Goal: Information Seeking & Learning: Find specific page/section

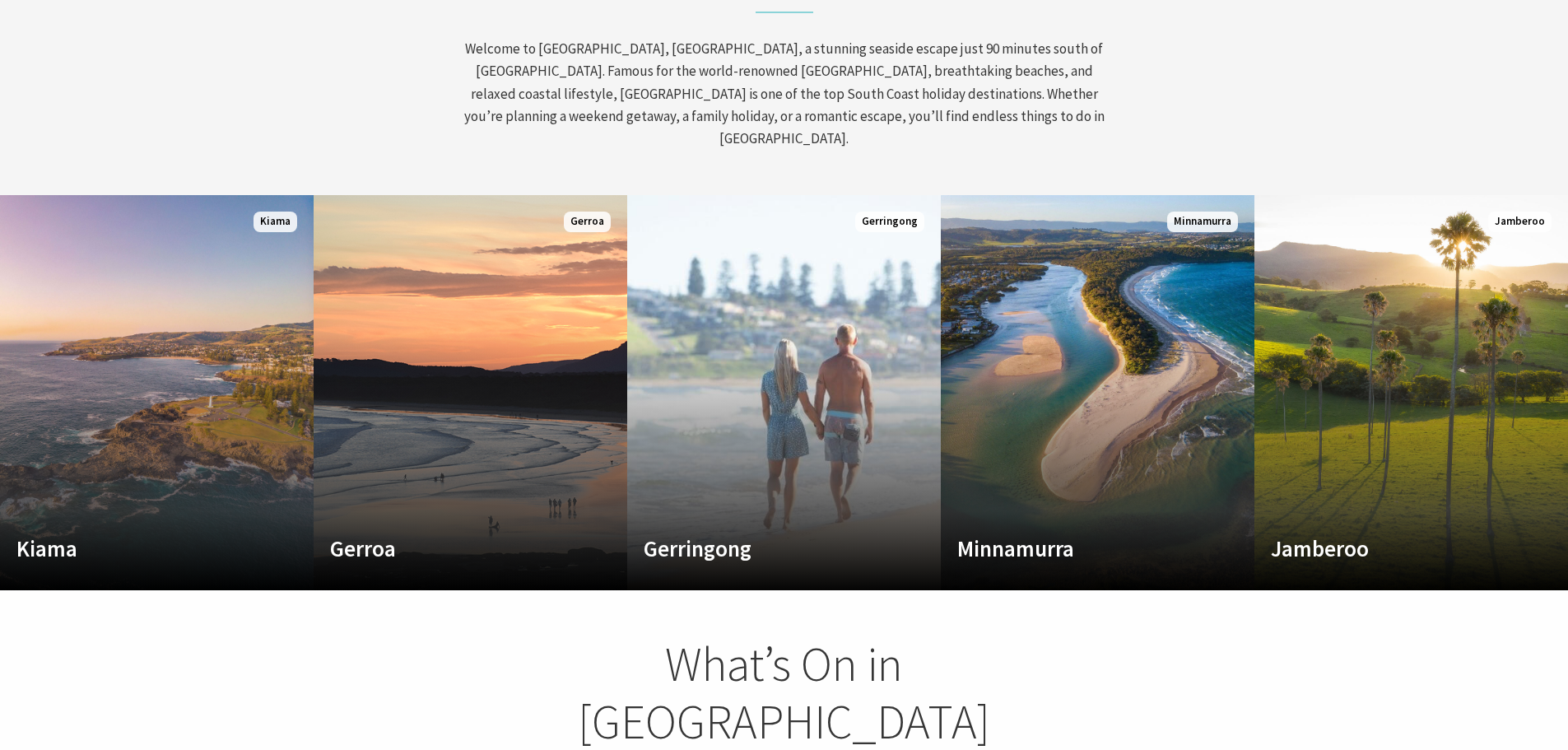
scroll to position [905, 0]
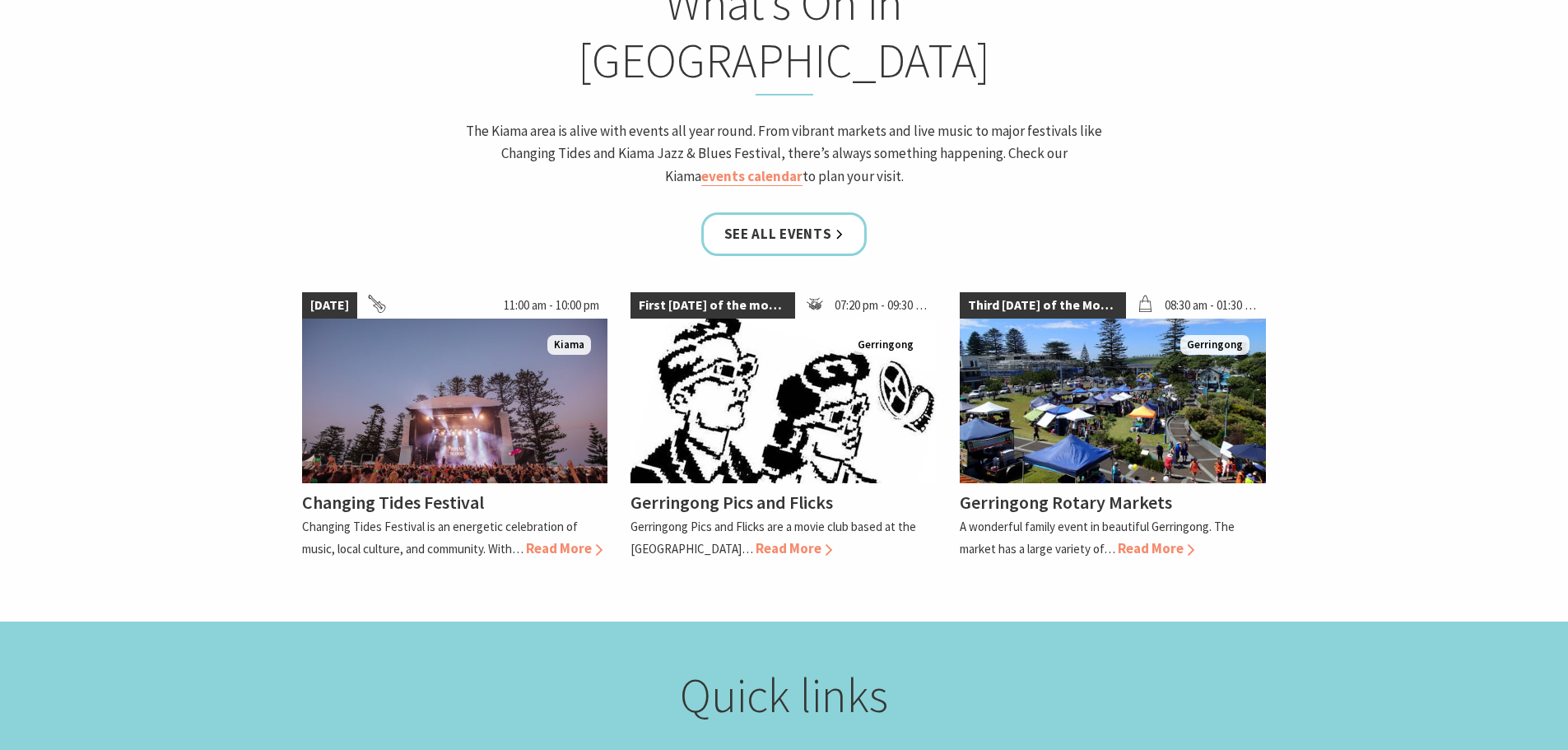
scroll to position [1482, 0]
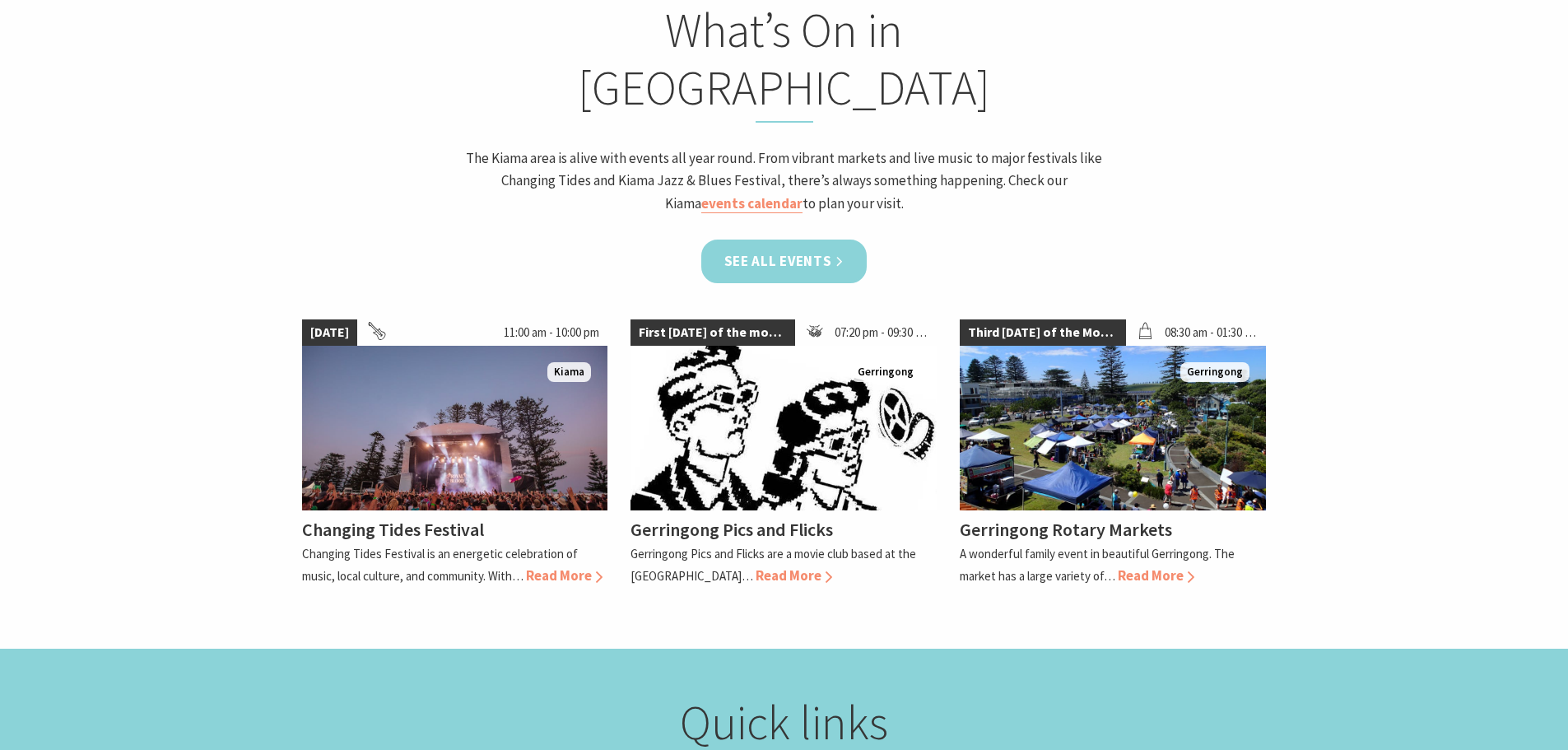
click at [823, 239] on link "See all Events" at bounding box center [784, 260] width 166 height 43
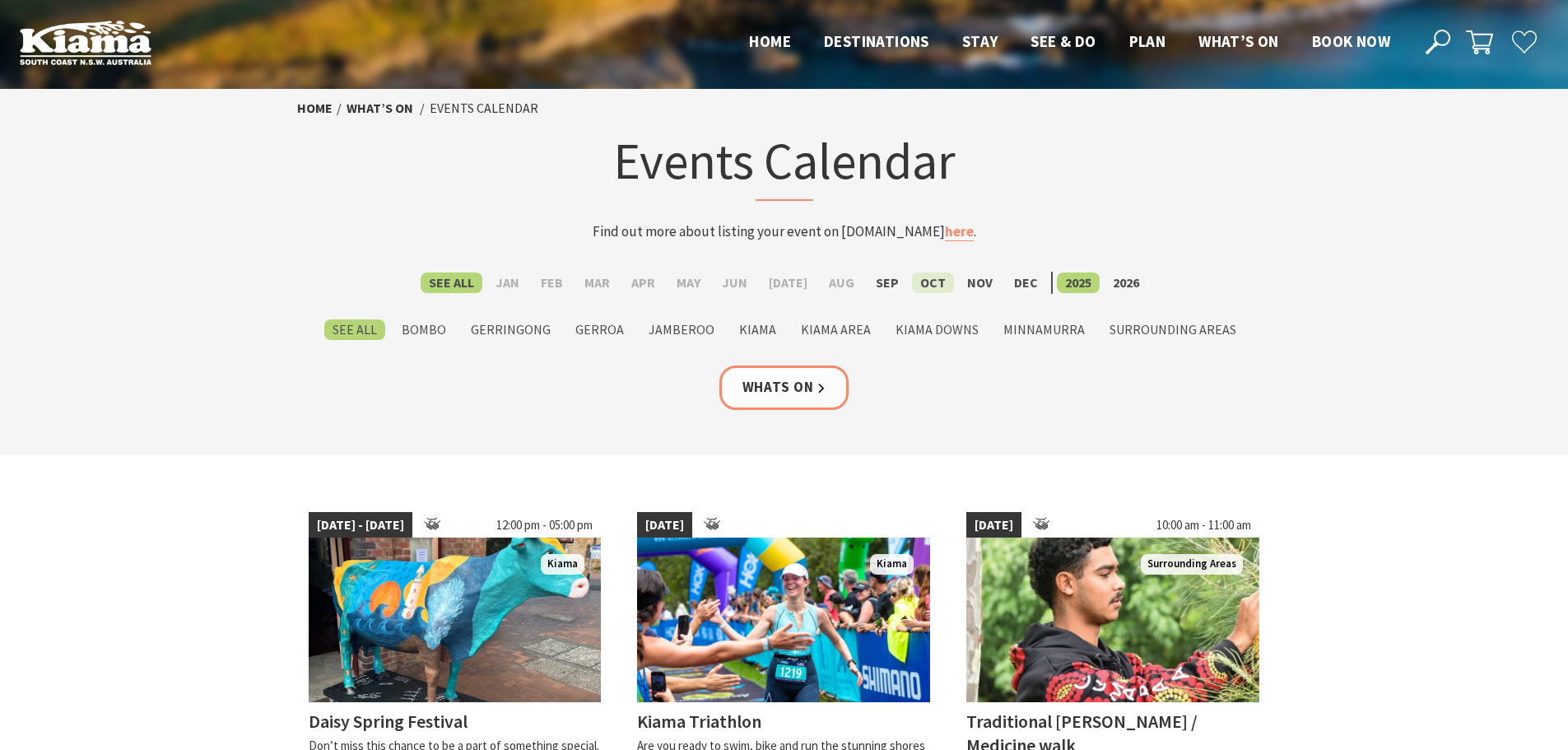
click at [931, 285] on label "Oct" at bounding box center [932, 283] width 42 height 20
click at [0, 0] on input "Oct" at bounding box center [0, 0] width 0 height 0
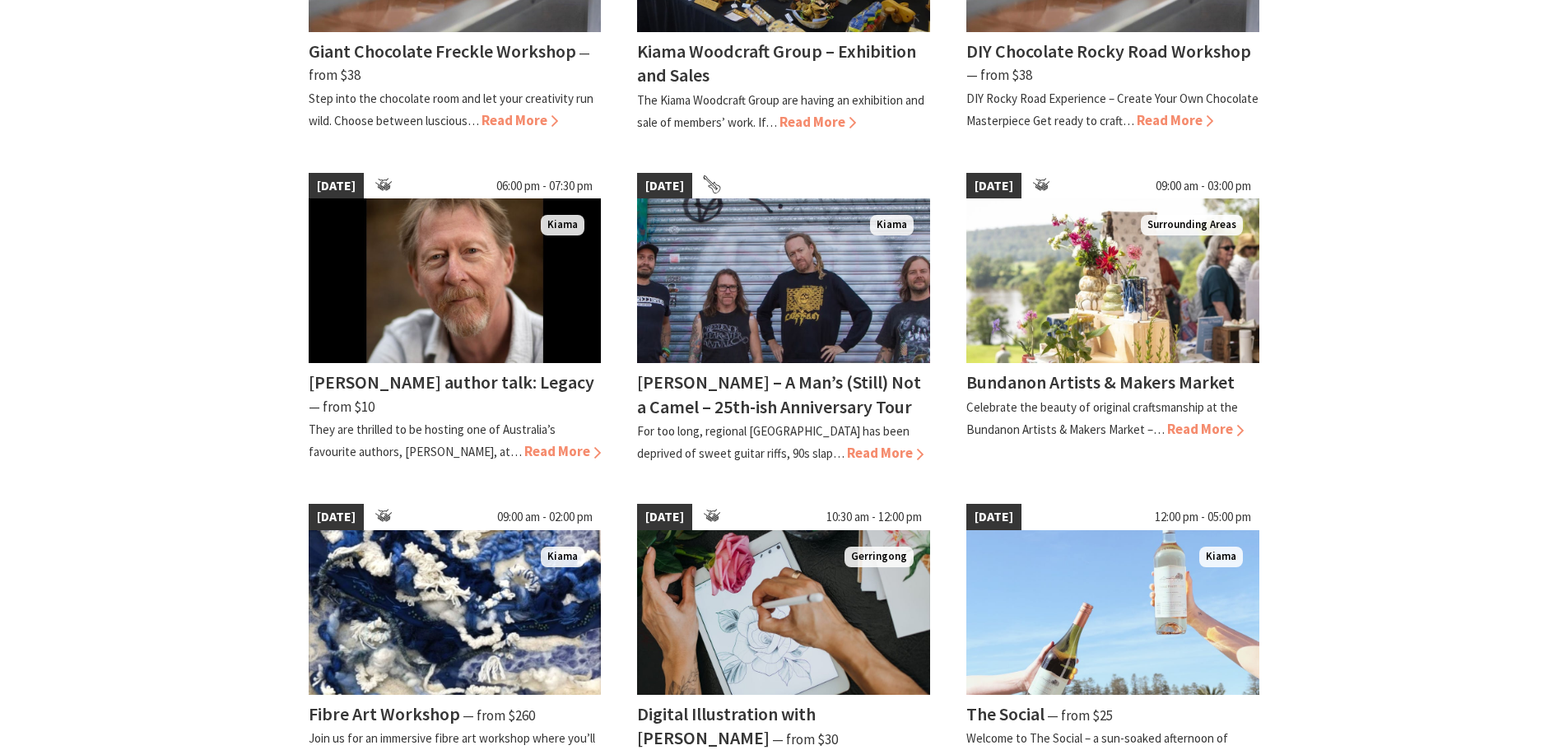
scroll to position [576, 0]
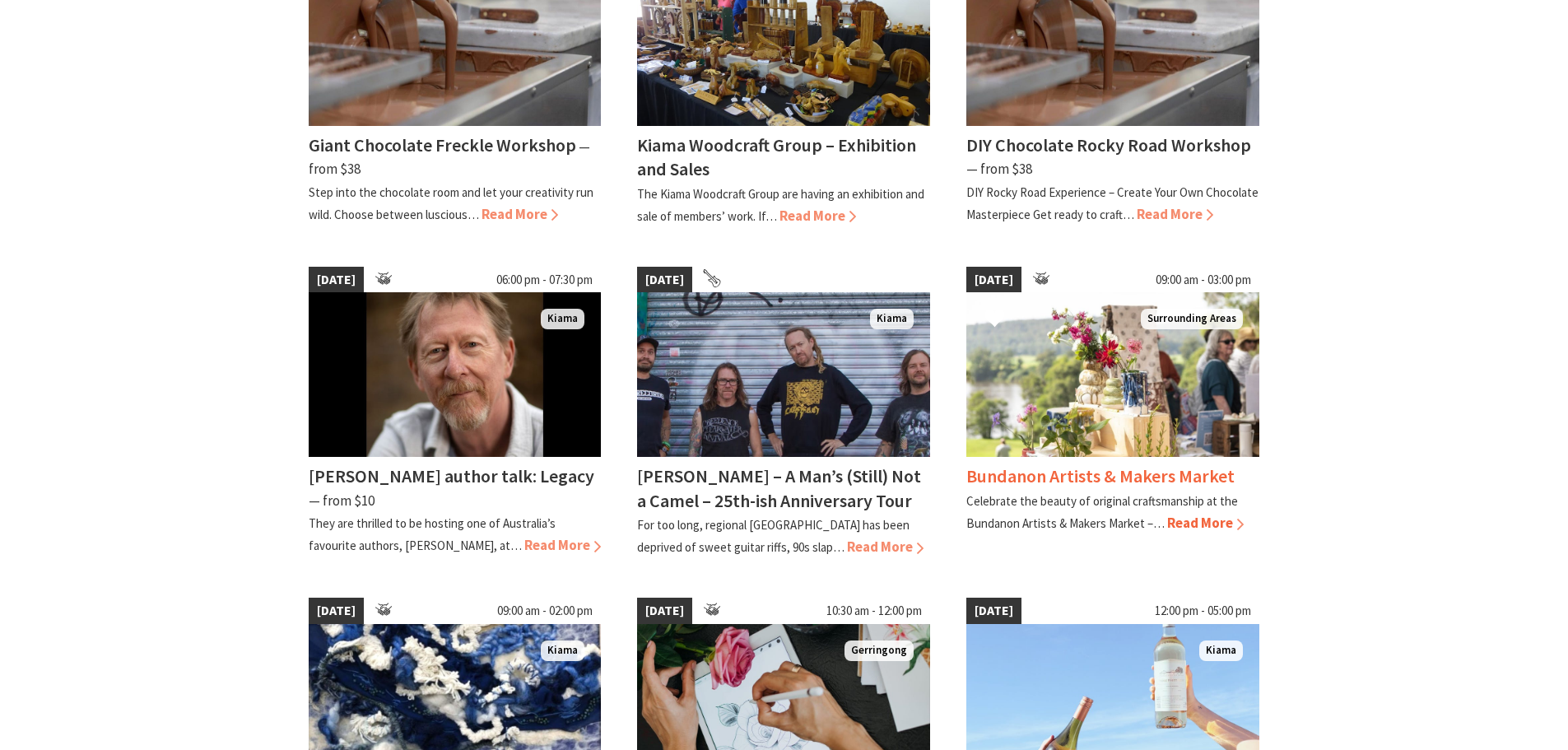
click at [1058, 468] on h4 "Bundanon Artists & Makers Market" at bounding box center [1100, 475] width 268 height 23
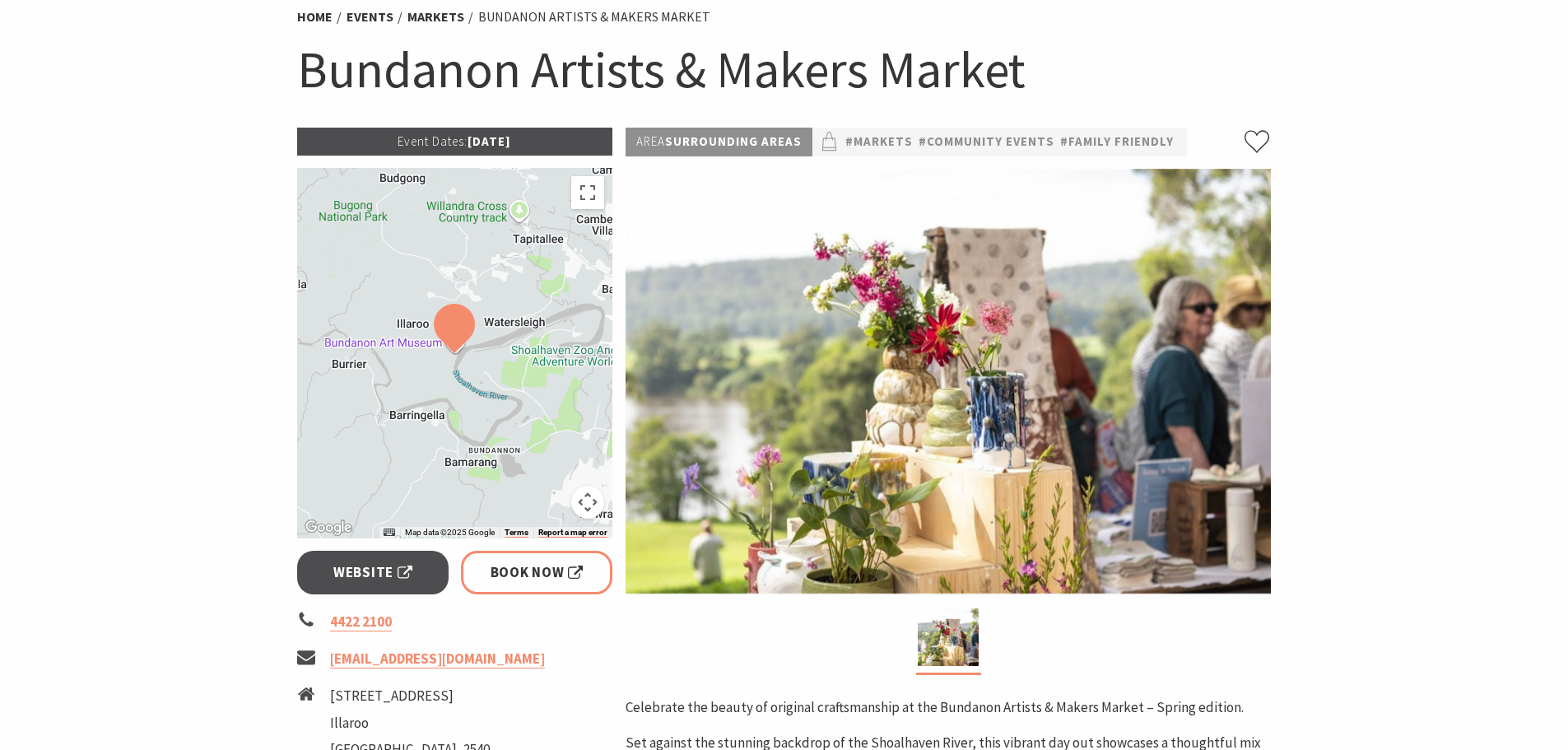
scroll to position [165, 0]
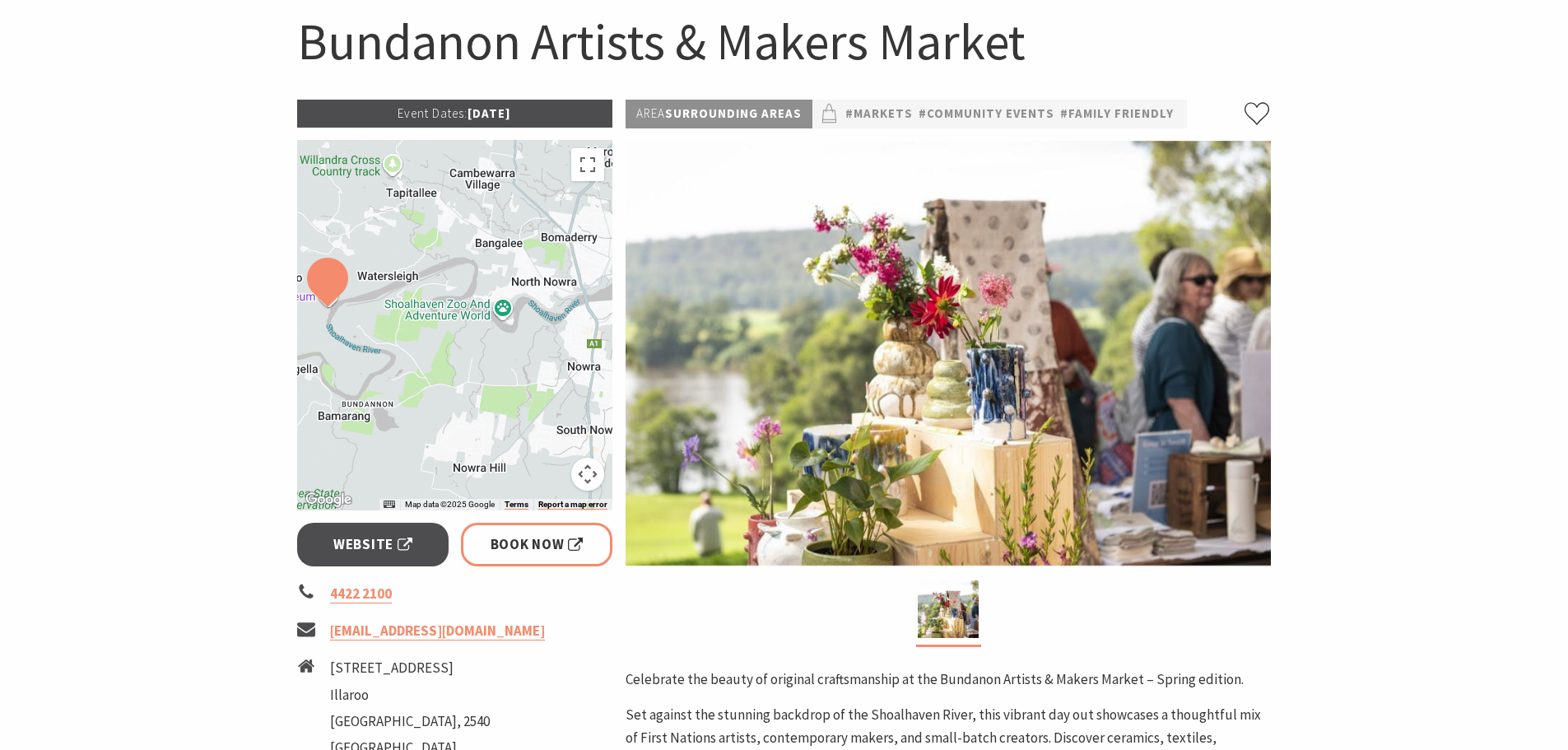
drag, startPoint x: 532, startPoint y: 399, endPoint x: 403, endPoint y: 379, distance: 130.5
click at [403, 379] on div at bounding box center [455, 325] width 316 height 371
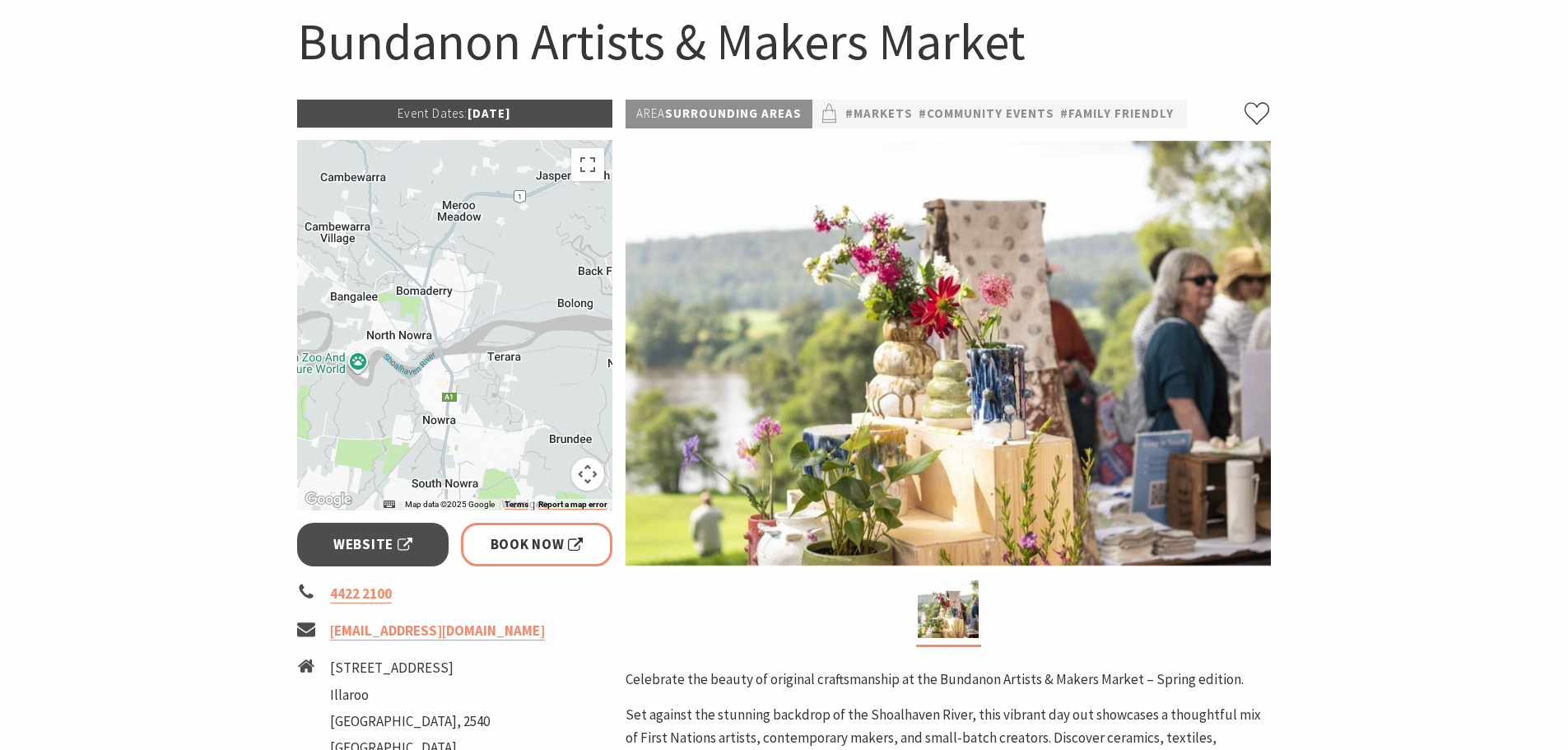
drag, startPoint x: 566, startPoint y: 392, endPoint x: 417, endPoint y: 449, distance: 159.5
click at [417, 449] on div at bounding box center [455, 325] width 316 height 371
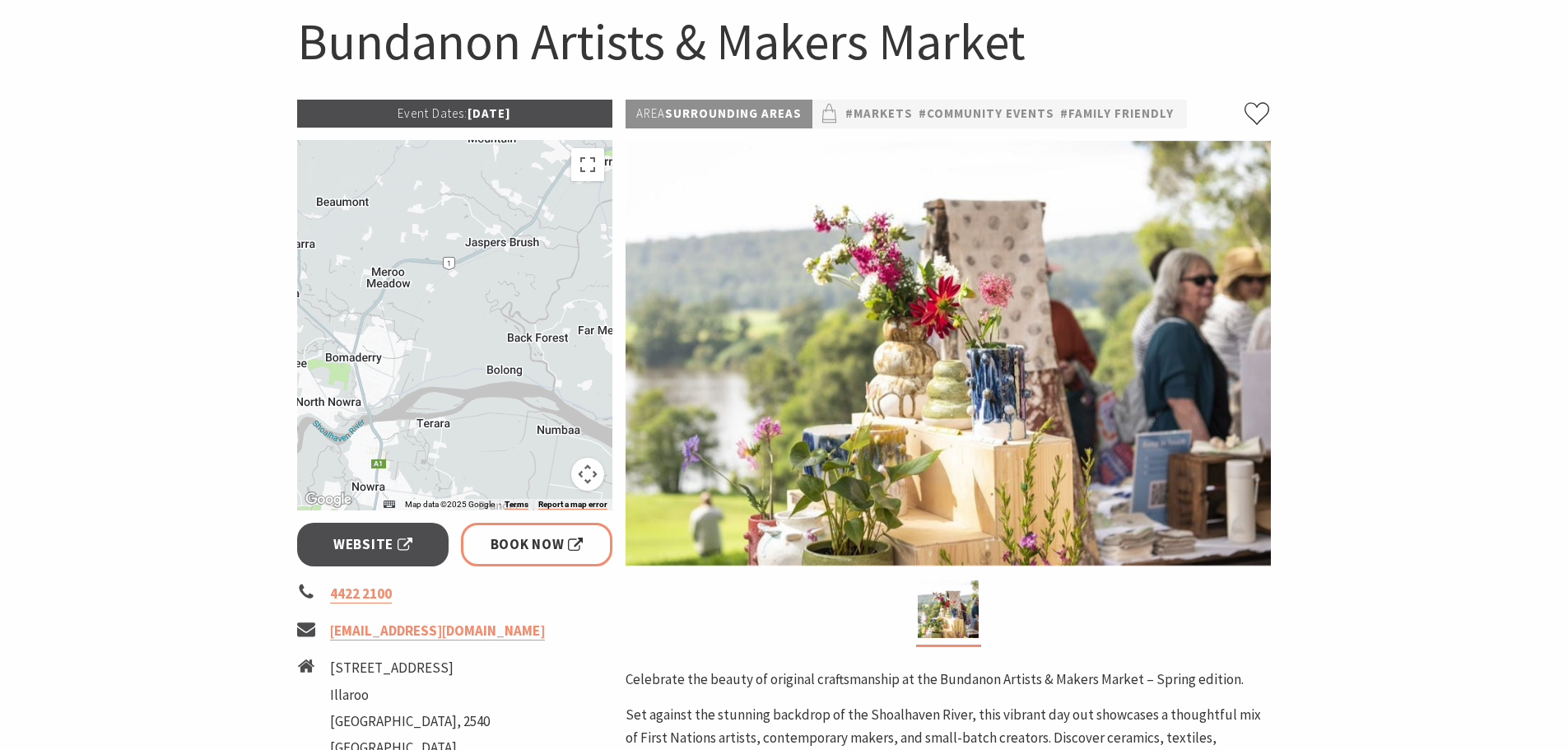
drag, startPoint x: 511, startPoint y: 361, endPoint x: 439, endPoint y: 428, distance: 98.4
click at [439, 428] on div at bounding box center [455, 325] width 316 height 371
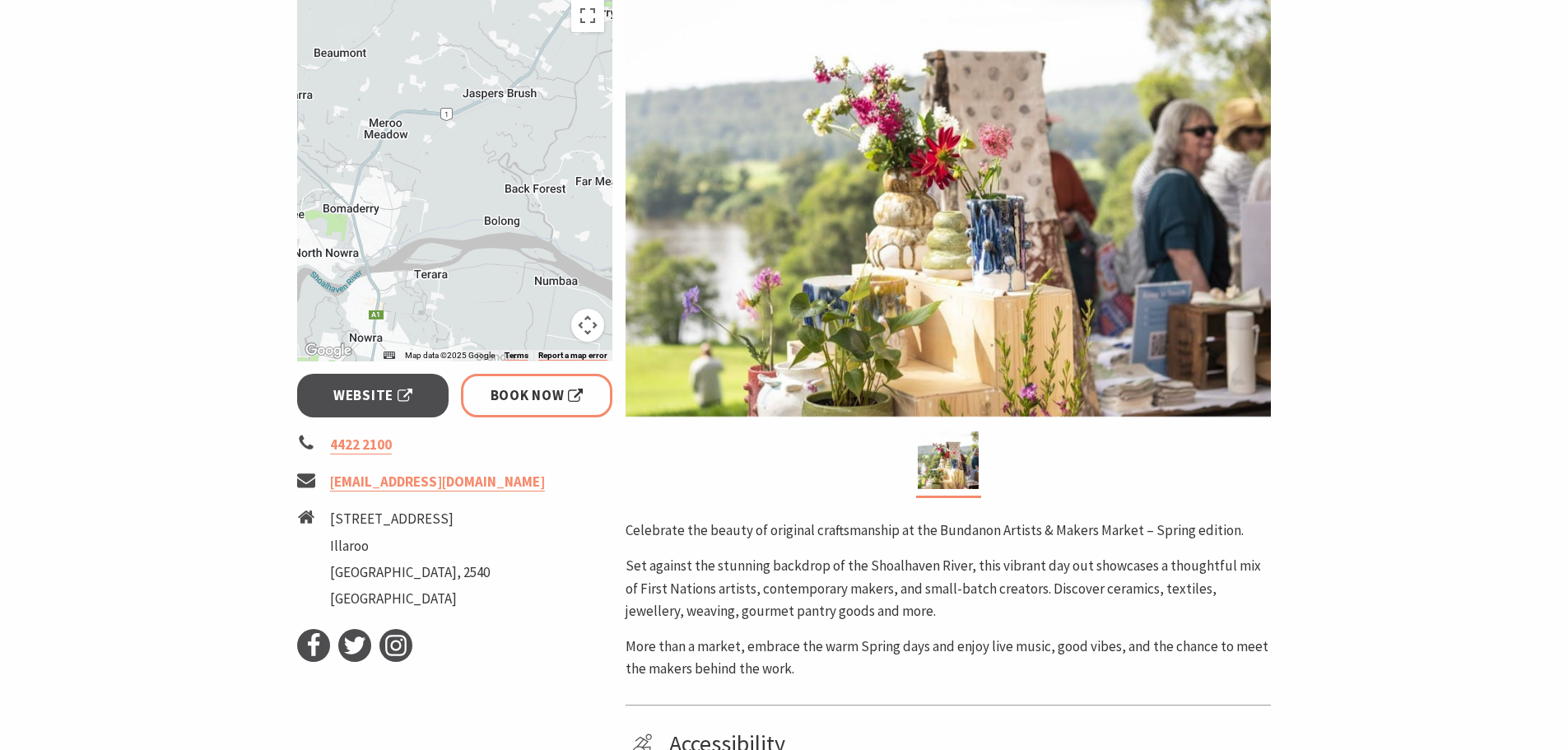
scroll to position [0, 0]
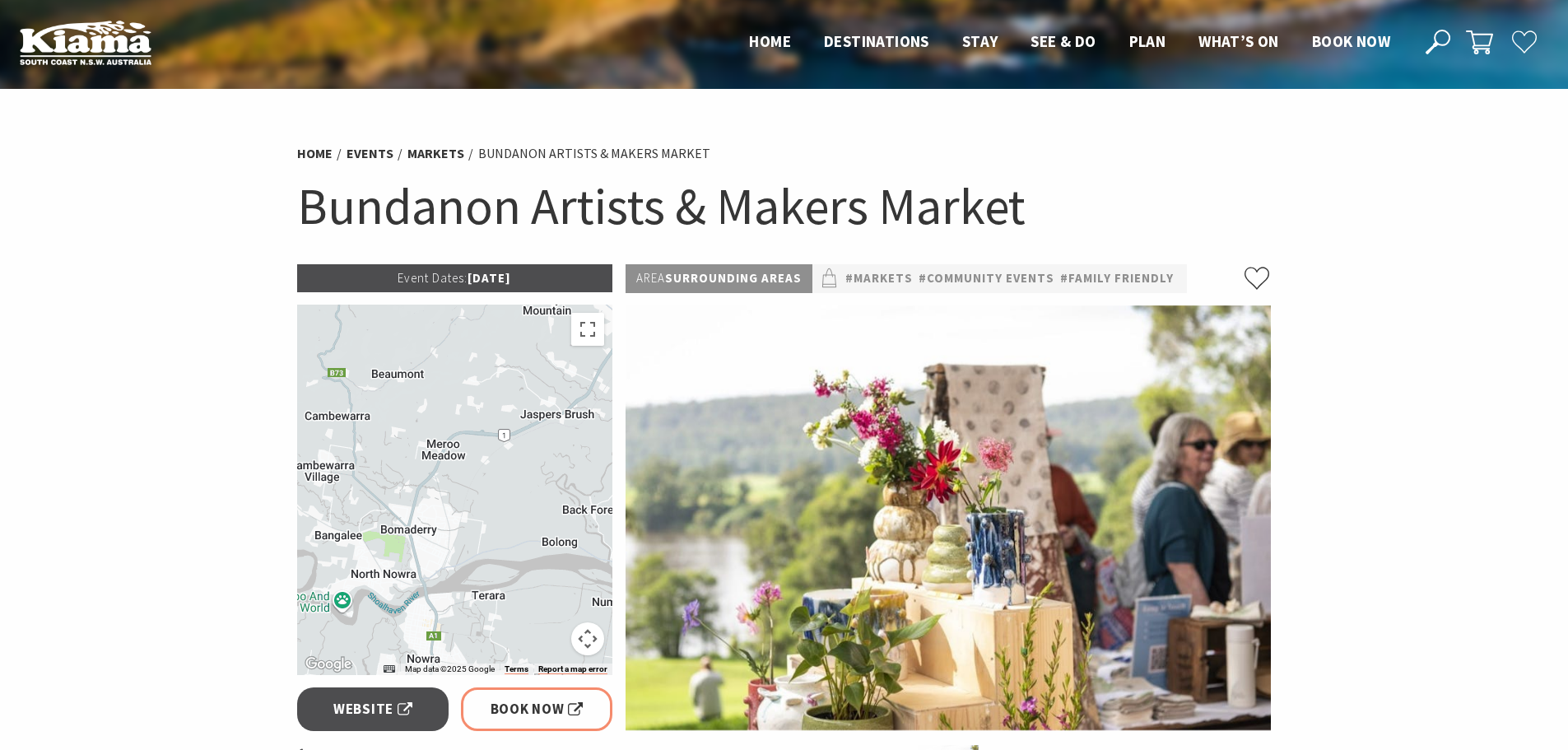
drag, startPoint x: 518, startPoint y: 456, endPoint x: 598, endPoint y: 451, distance: 80.2
click at [598, 451] on div at bounding box center [455, 490] width 316 height 371
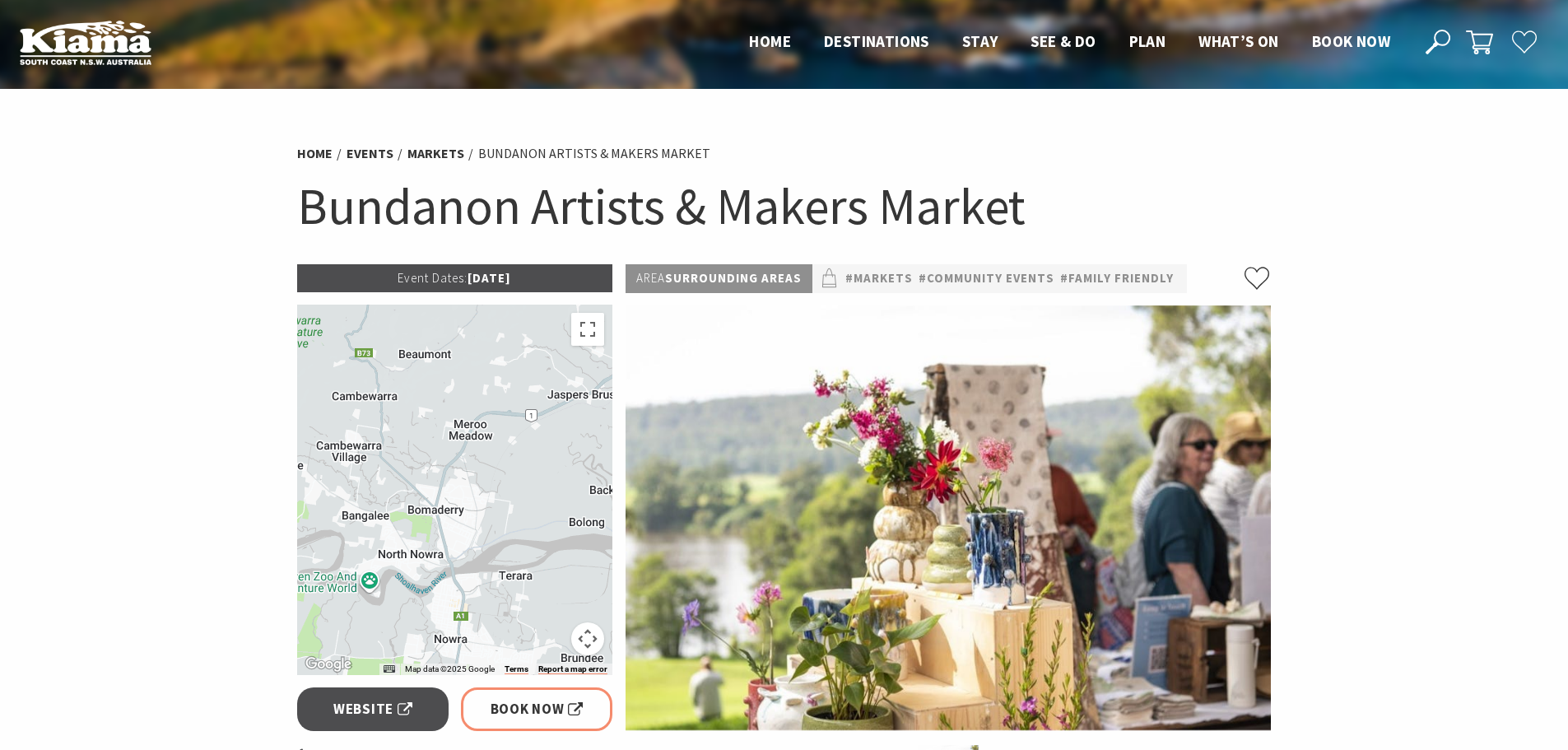
drag, startPoint x: 483, startPoint y: 465, endPoint x: 632, endPoint y: 456, distance: 149.3
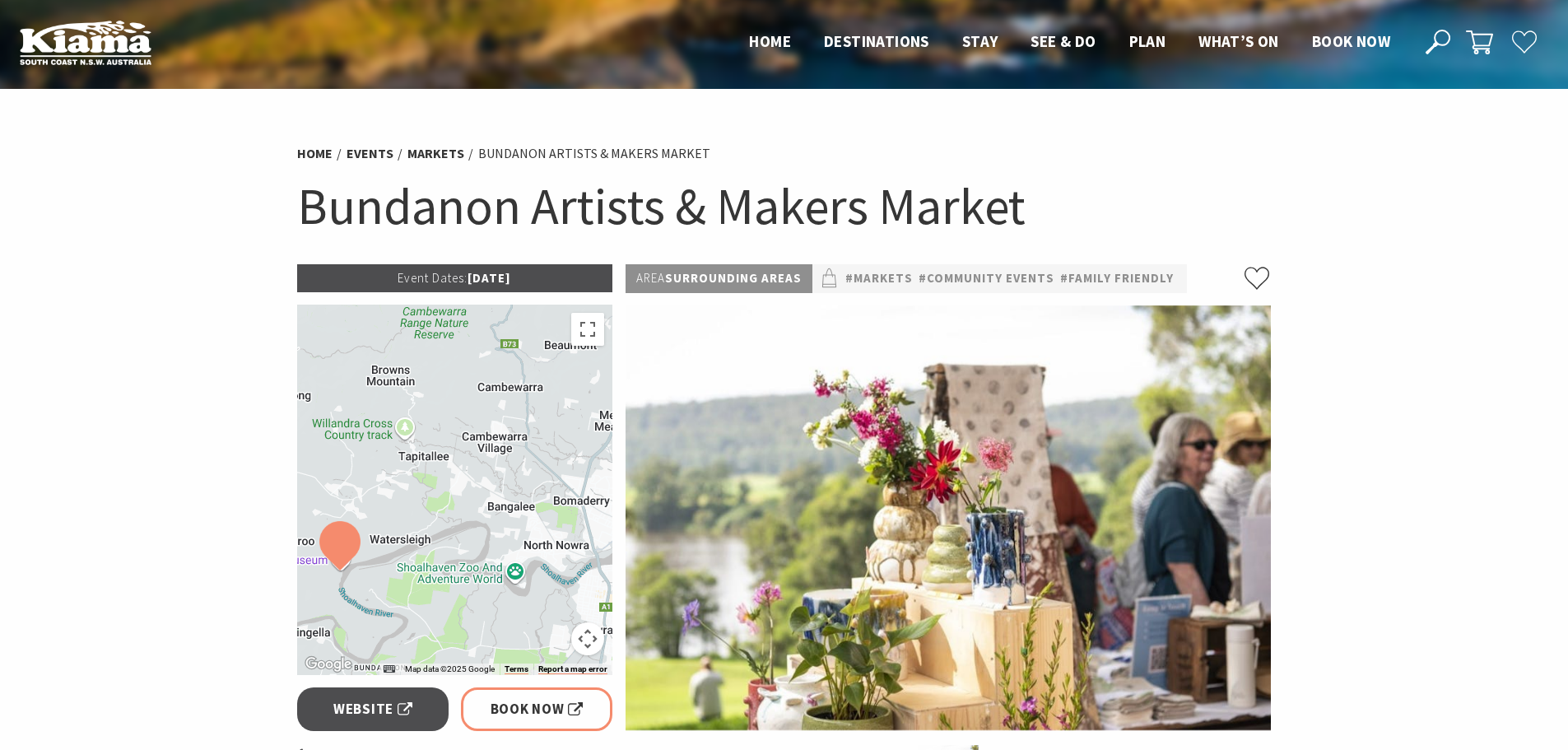
drag, startPoint x: 507, startPoint y: 449, endPoint x: 550, endPoint y: 419, distance: 52.4
click at [547, 422] on div at bounding box center [455, 490] width 316 height 371
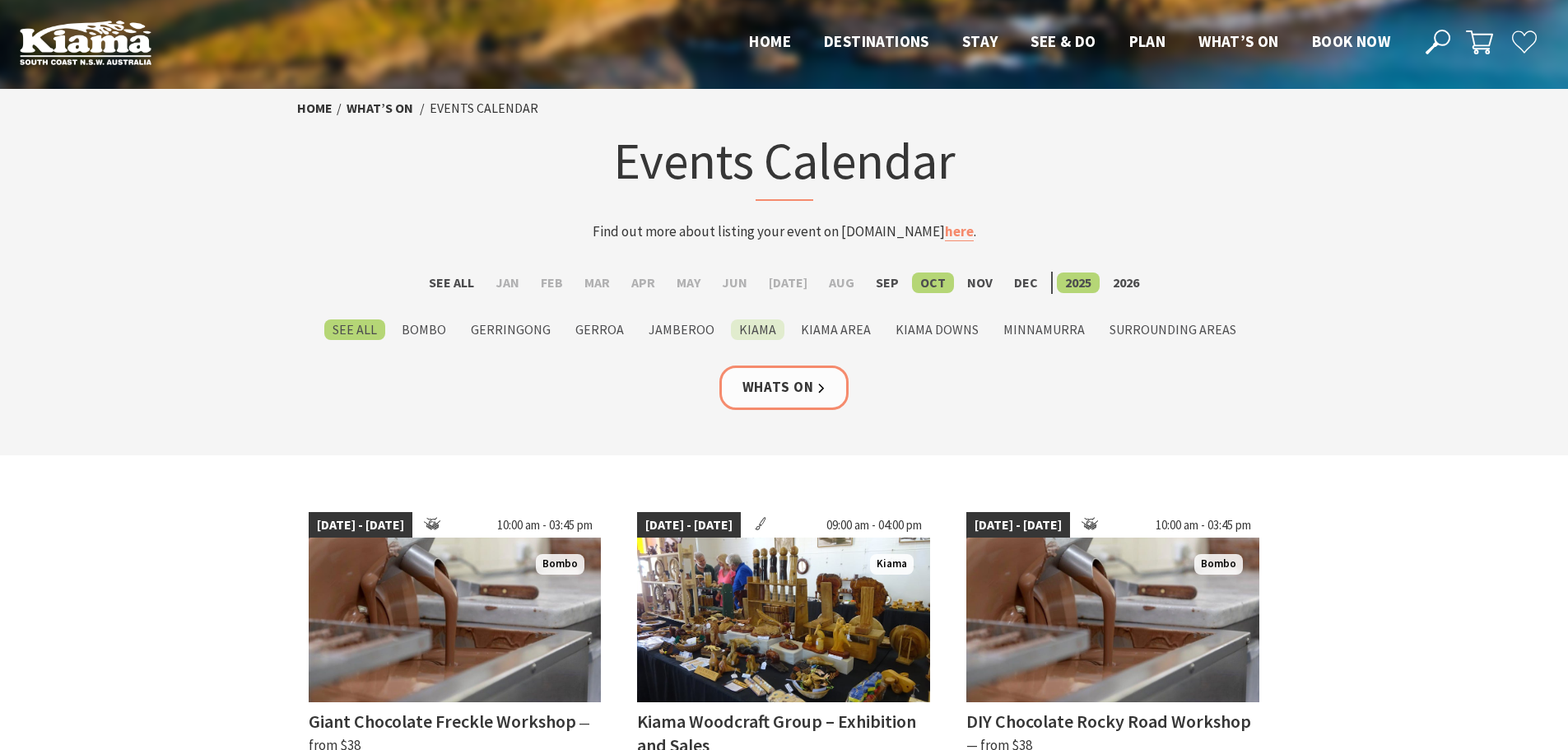
click at [752, 334] on label "Kiama" at bounding box center [757, 329] width 53 height 20
click at [0, 0] on input "Kiama" at bounding box center [0, 0] width 0 height 0
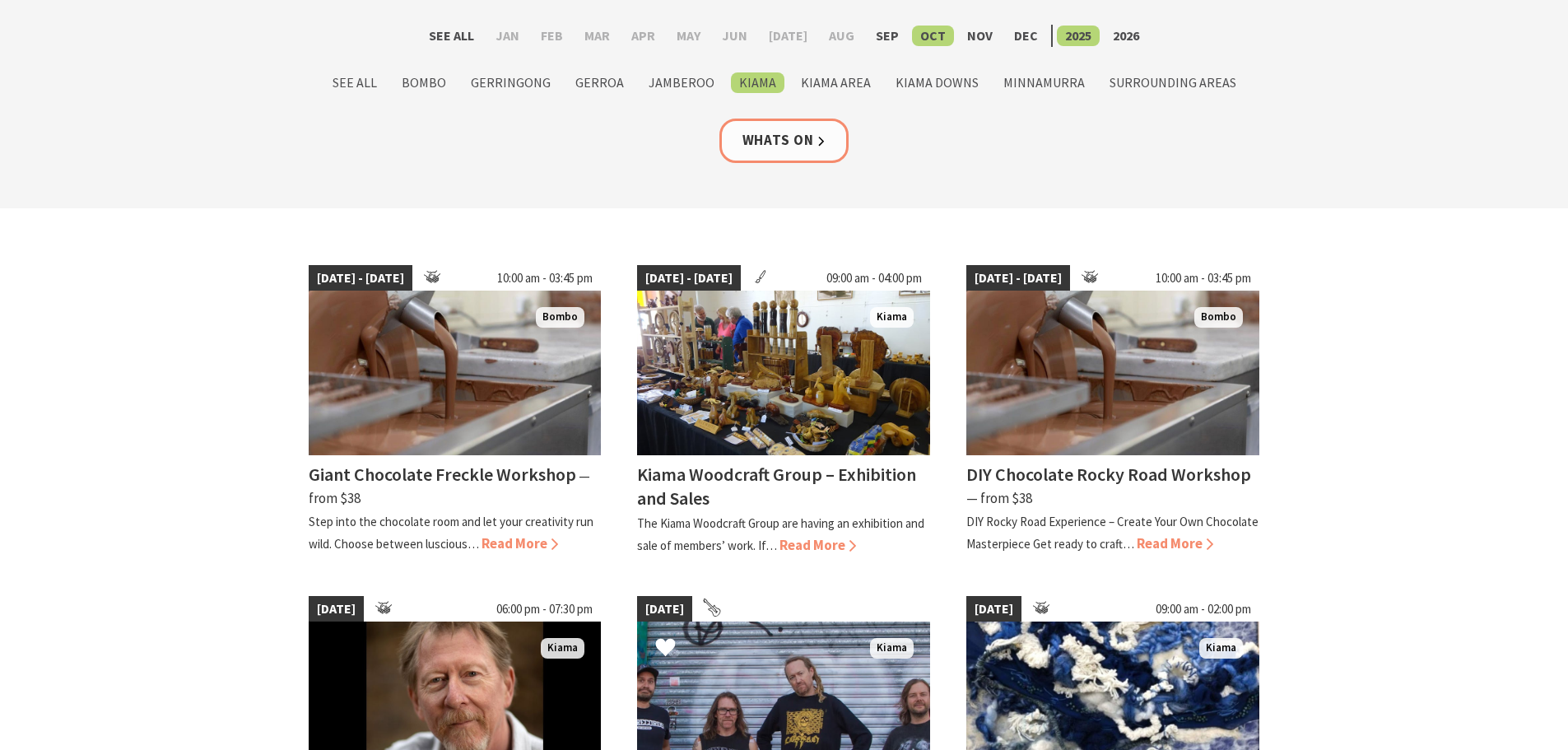
scroll to position [82, 0]
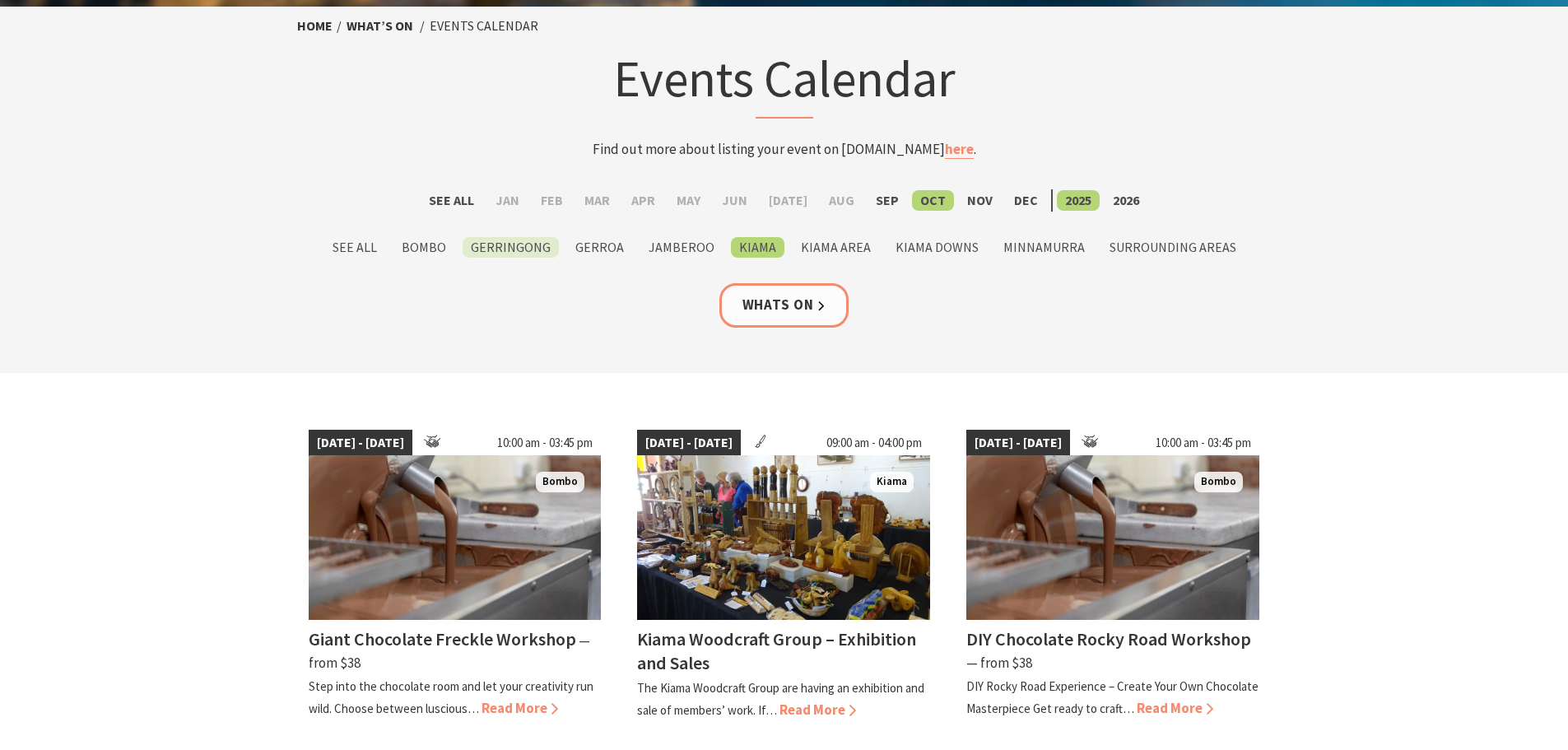
click at [540, 251] on label "Gerringong" at bounding box center [511, 247] width 97 height 20
click at [0, 0] on input "Gerringong" at bounding box center [0, 0] width 0 height 0
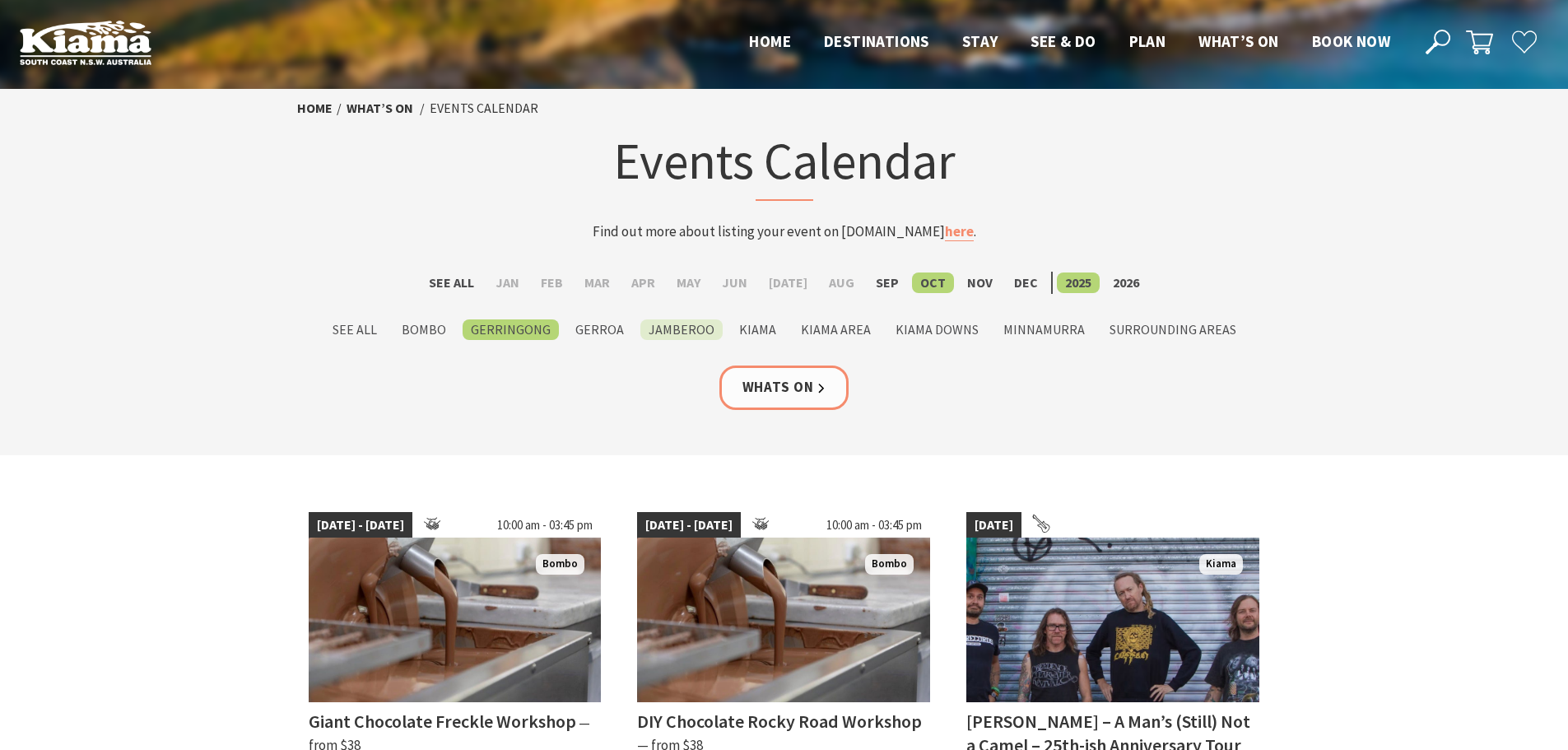
click at [670, 339] on label "Jamberoo" at bounding box center [681, 329] width 82 height 20
click at [0, 0] on input "Jamberoo" at bounding box center [0, 0] width 0 height 0
click at [1110, 328] on label "Surrounding Areas" at bounding box center [1172, 329] width 143 height 20
click at [0, 0] on input "Surrounding Areas" at bounding box center [0, 0] width 0 height 0
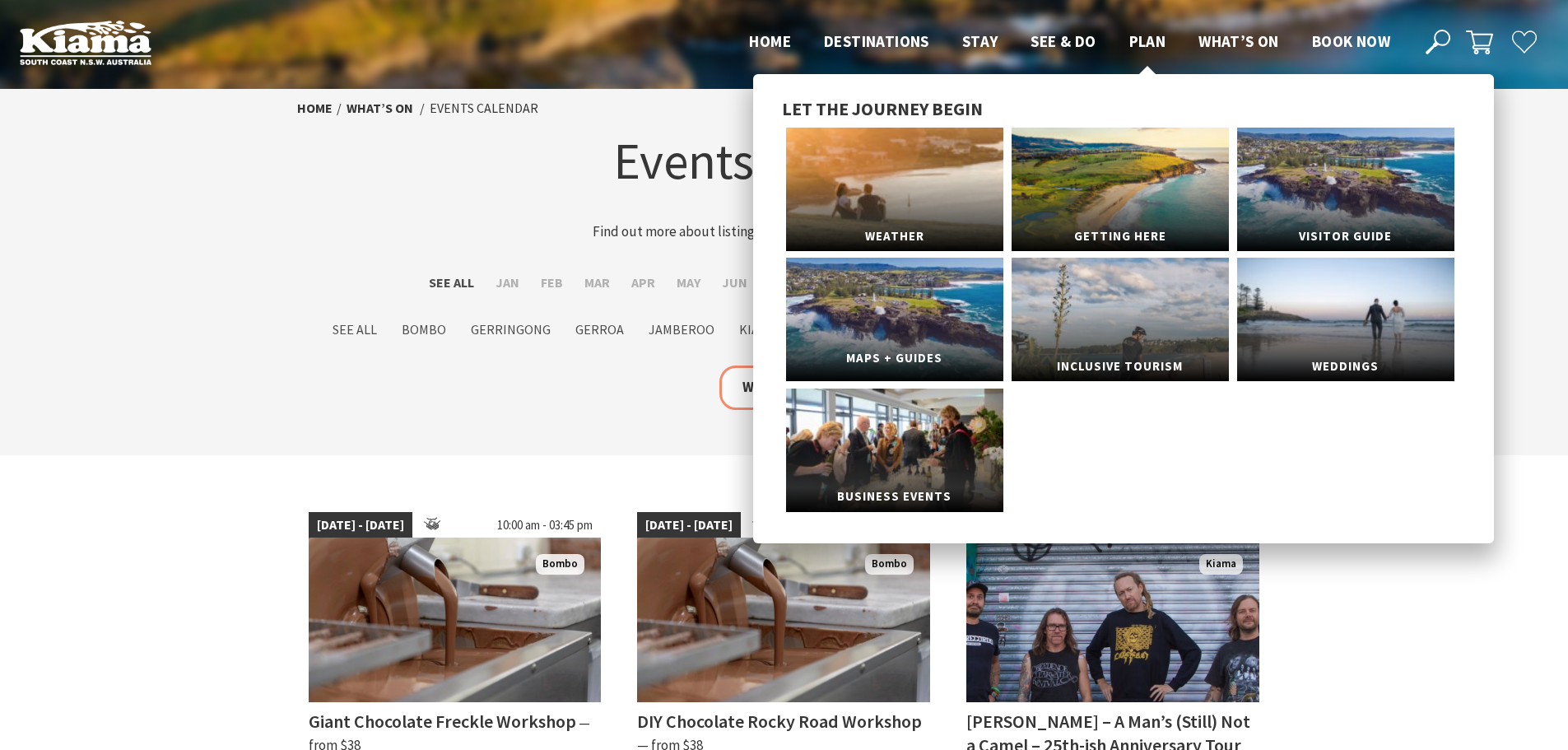
click at [929, 347] on span "Maps + Guides" at bounding box center [895, 359] width 217 height 31
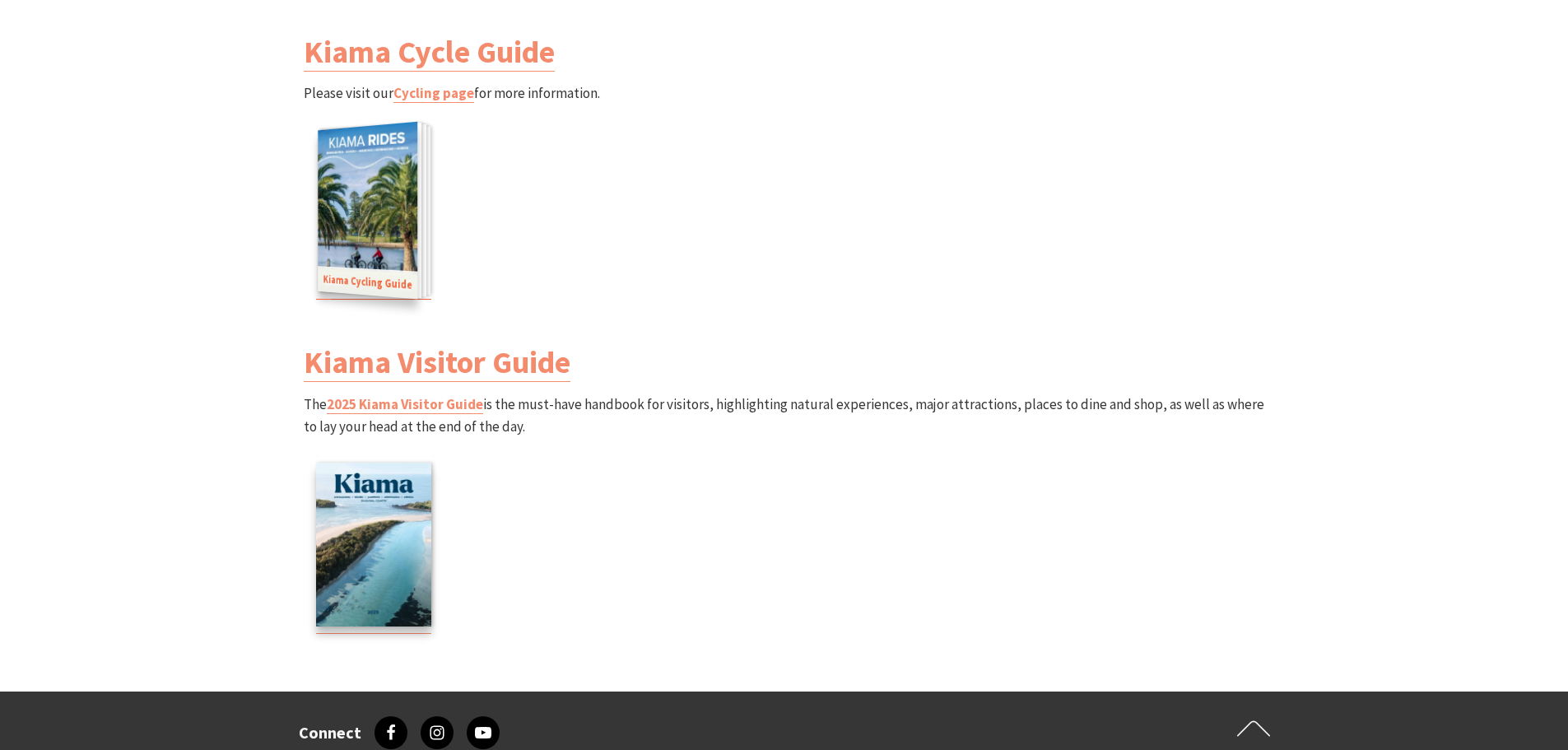
scroll to position [1976, 0]
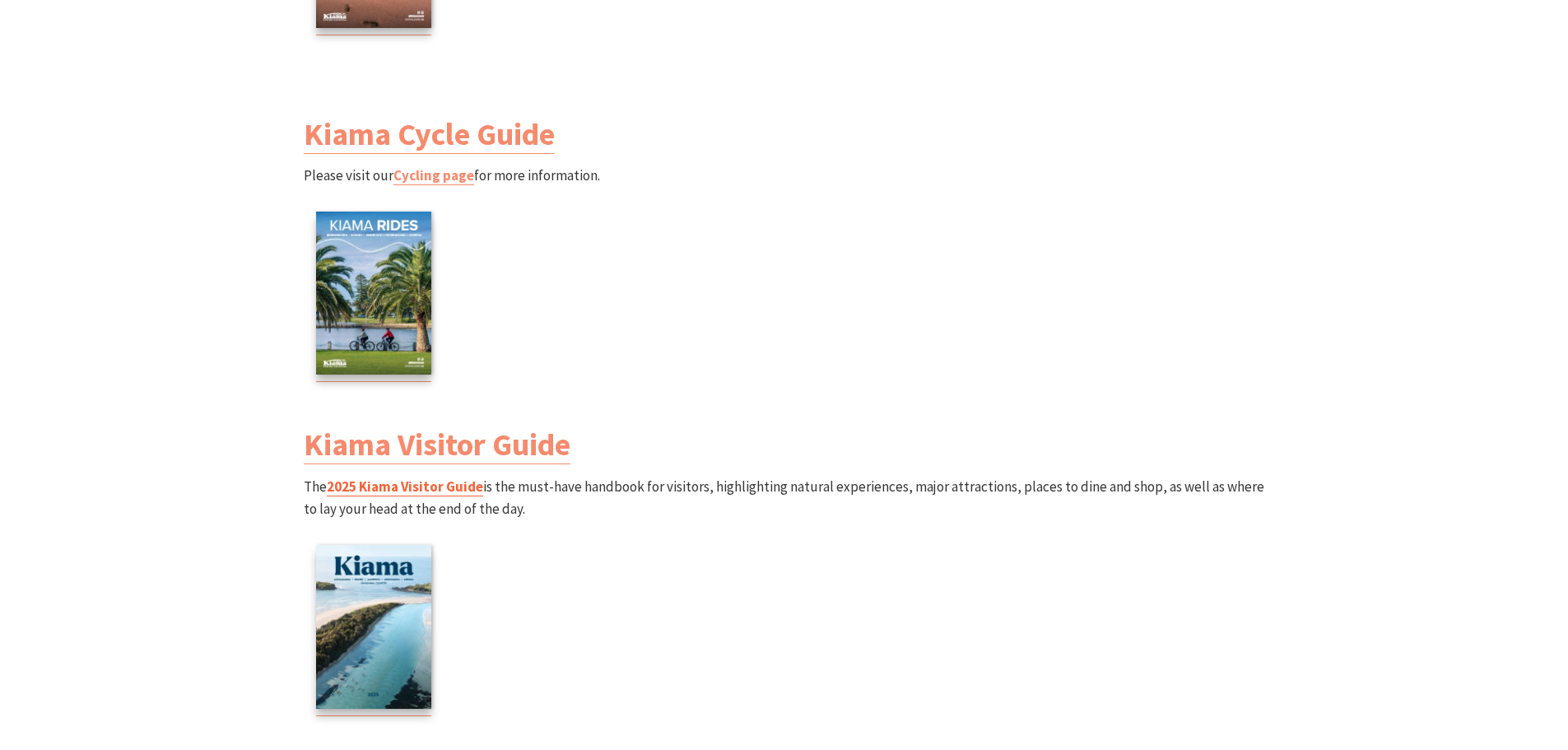
click at [432, 484] on link "2025 Kiama Visitor Guide" at bounding box center [405, 487] width 156 height 19
